Goal: Task Accomplishment & Management: Manage account settings

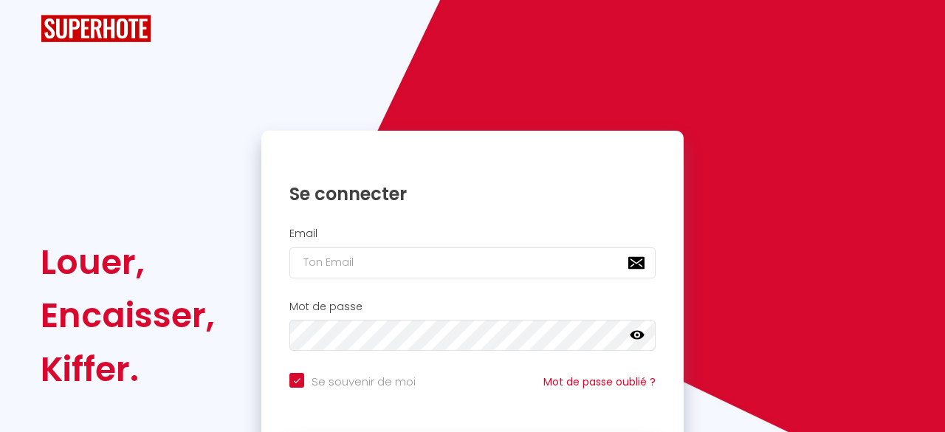
checkbox input "true"
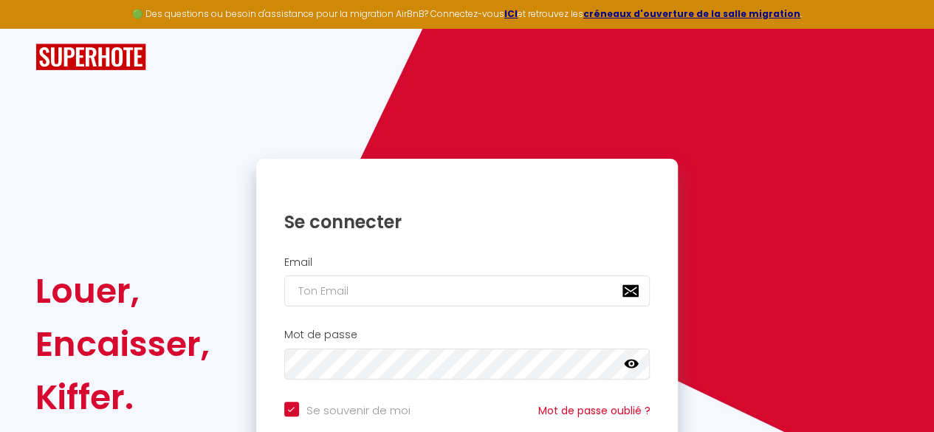
scroll to position [140, 0]
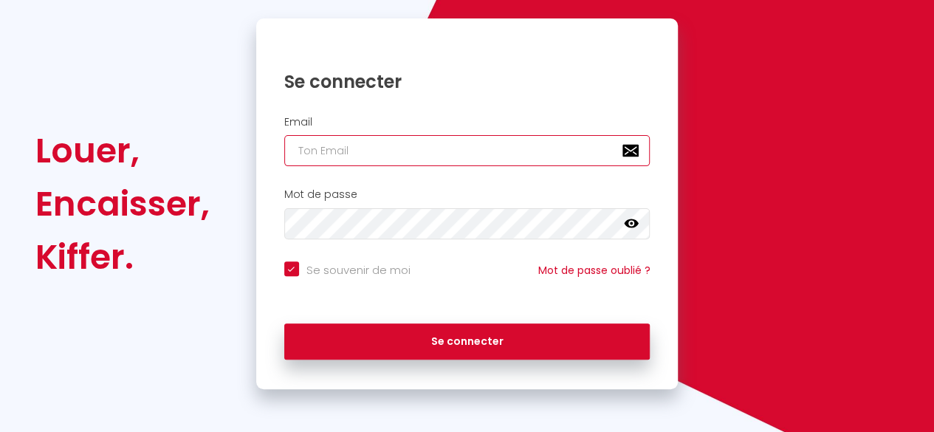
type input "[EMAIL_ADDRESS][DOMAIN_NAME]"
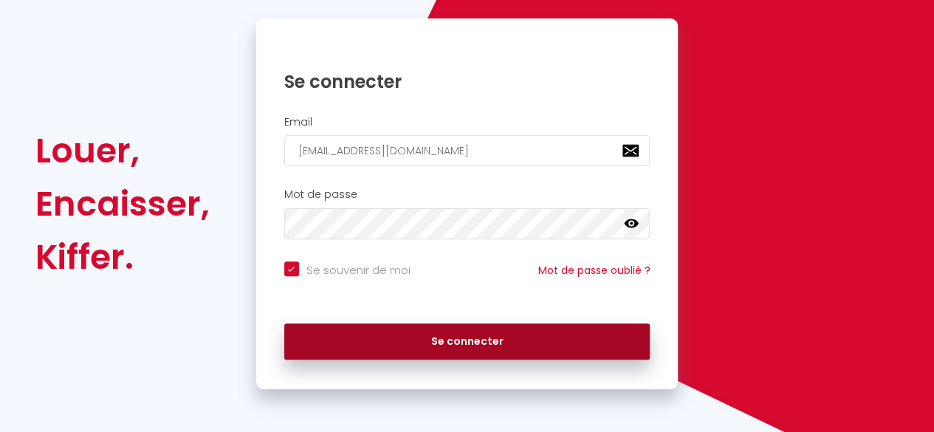
click at [536, 348] on button "Se connecter" at bounding box center [467, 341] width 366 height 37
checkbox input "true"
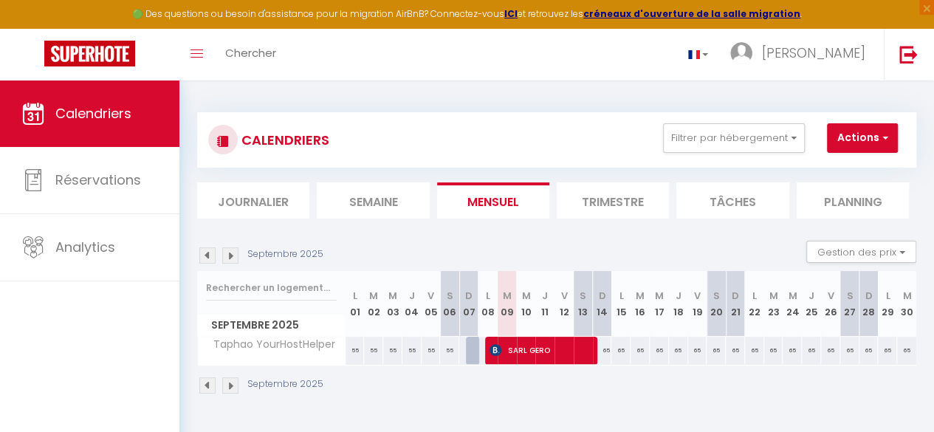
click at [610, 211] on li "Trimestre" at bounding box center [612, 200] width 112 height 36
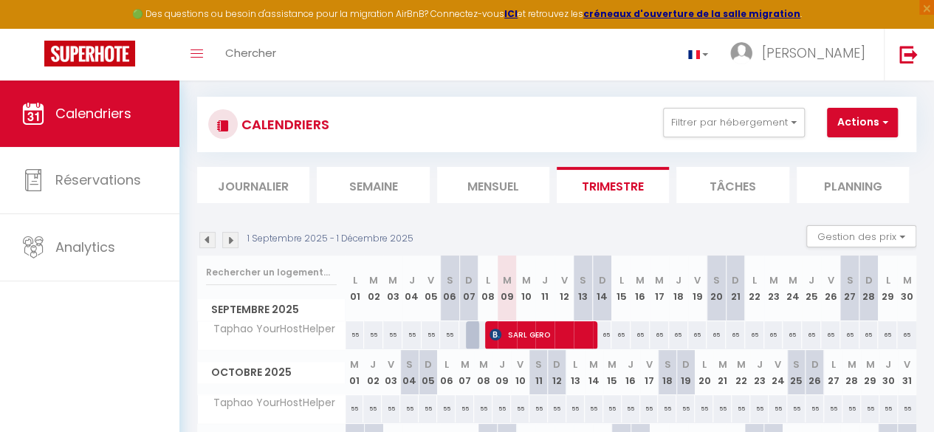
scroll to position [19, 0]
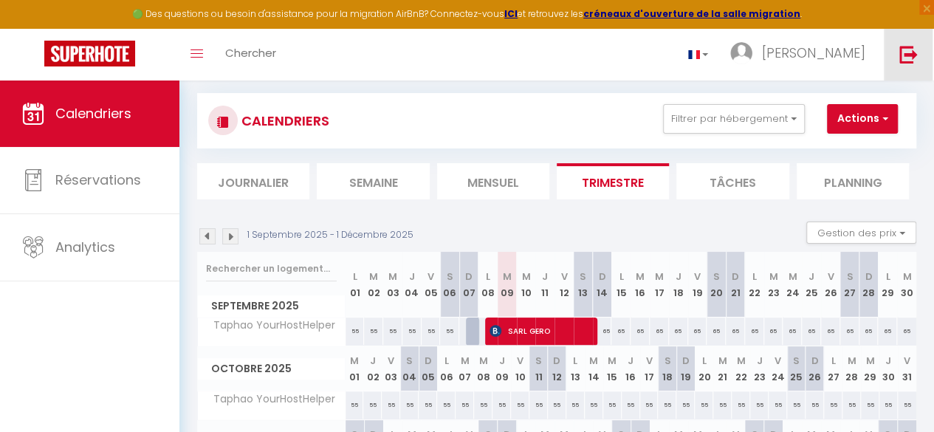
click at [915, 58] on img at bounding box center [908, 54] width 18 height 18
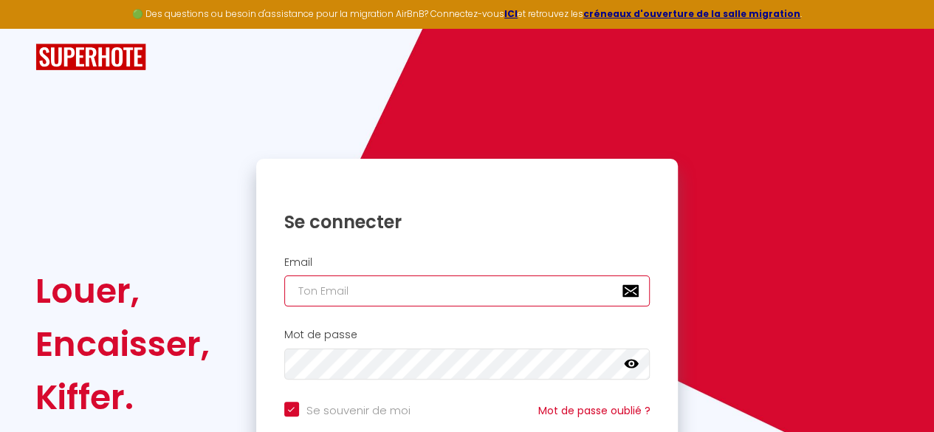
type input "[EMAIL_ADDRESS][DOMAIN_NAME]"
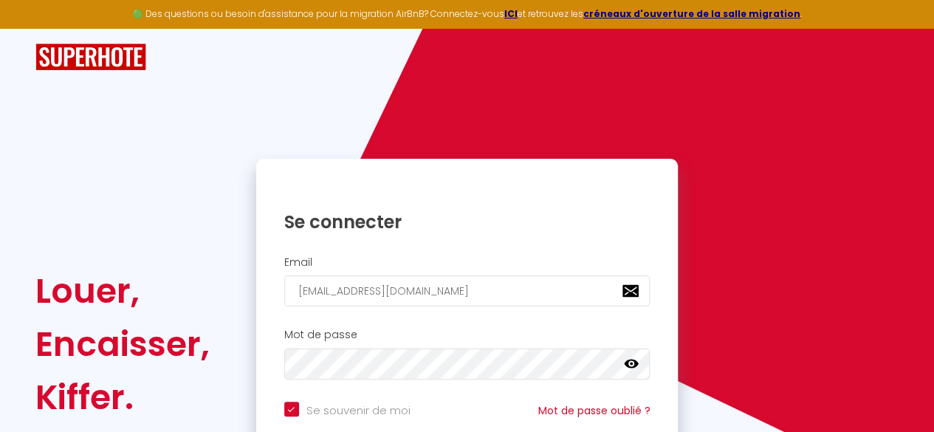
checkbox input "true"
